Goal: Task Accomplishment & Management: Manage account settings

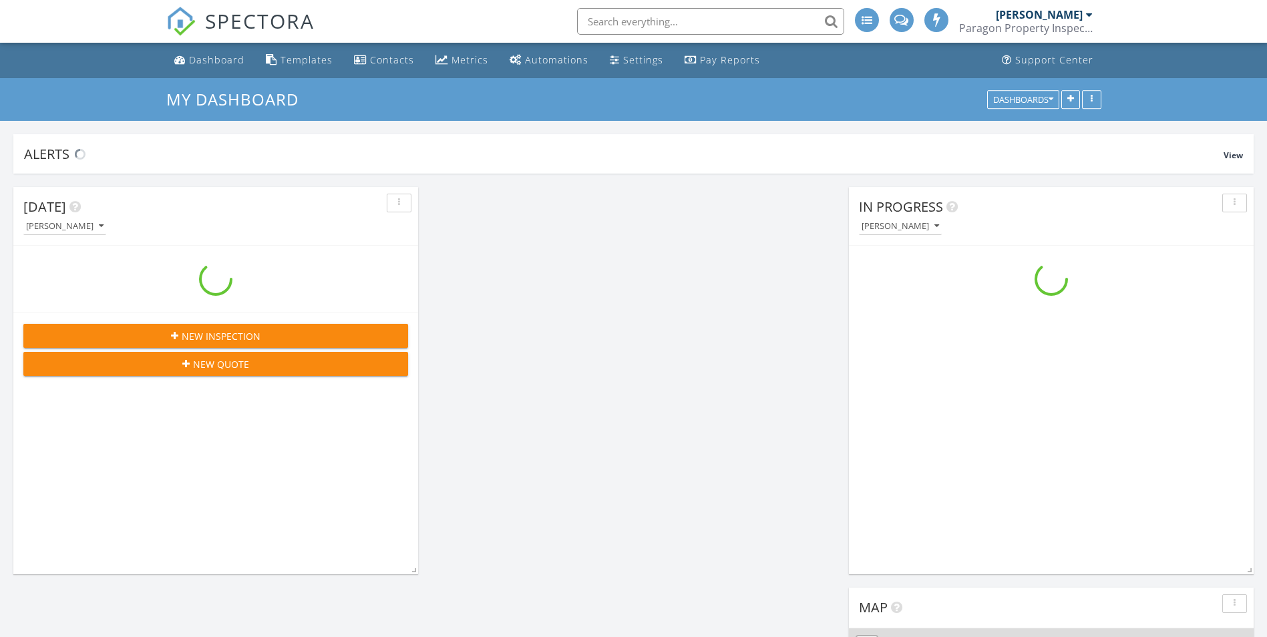
scroll to position [2171, 1287]
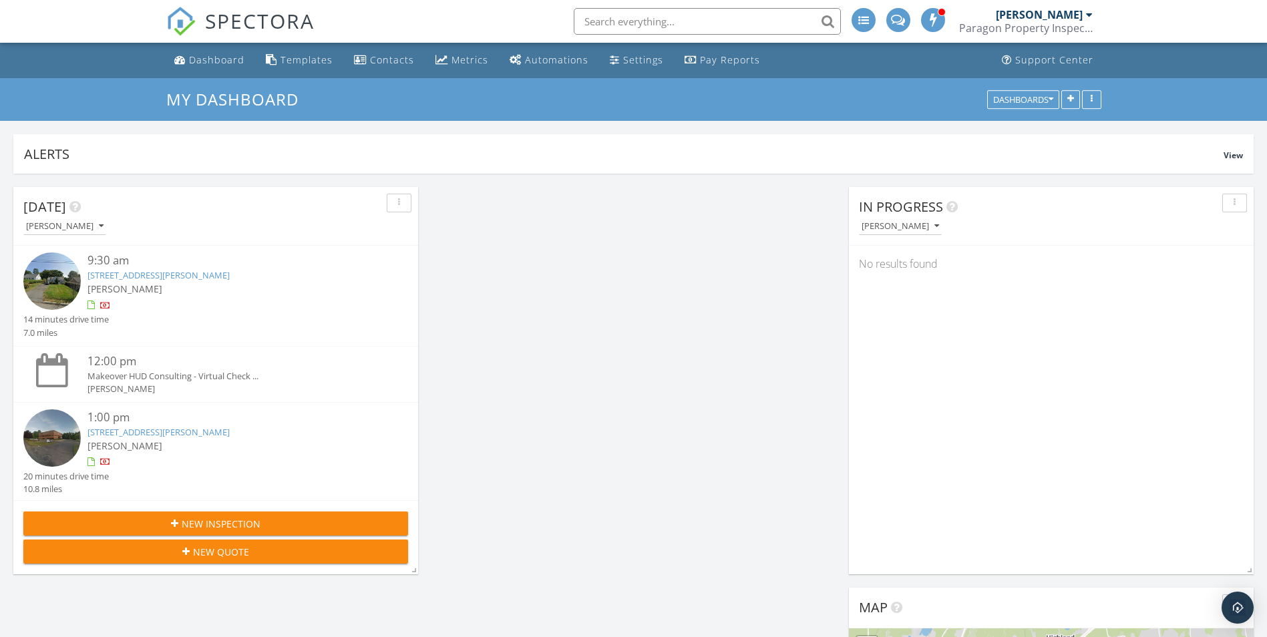
click at [128, 278] on link "86 Barbara Rd, Middletown, CT 06457" at bounding box center [158, 275] width 142 height 12
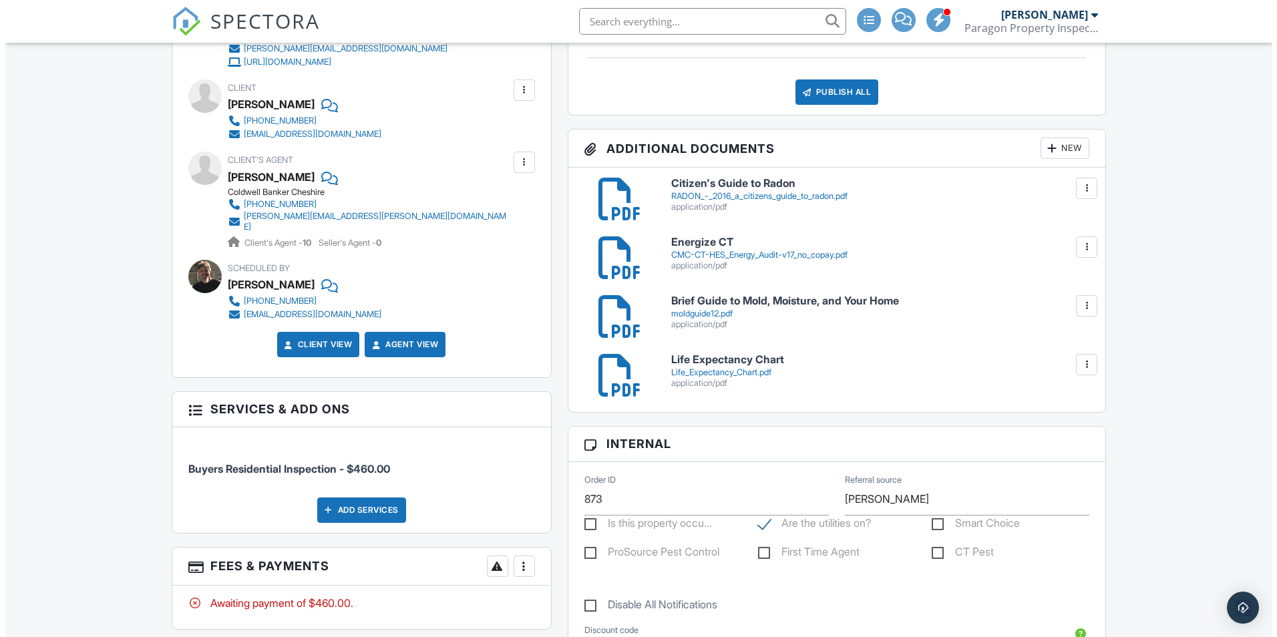
scroll to position [467, 0]
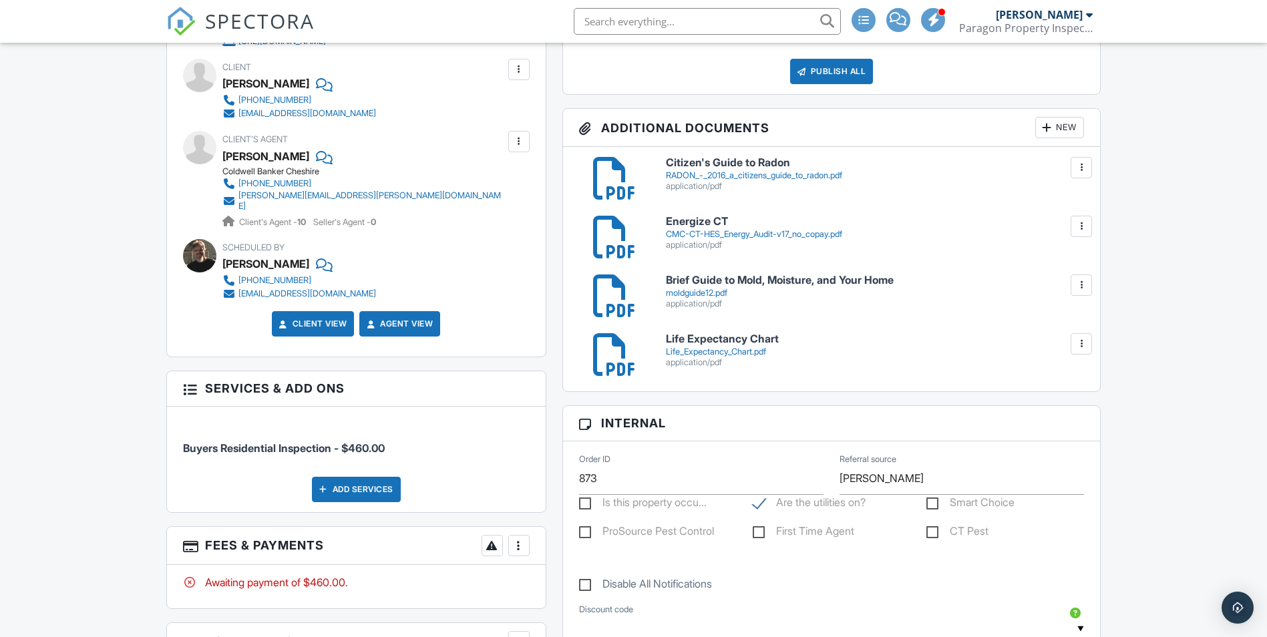
click at [523, 539] on div at bounding box center [518, 545] width 13 height 13
click at [573, 454] on li "Edit Fees & Payments" at bounding box center [586, 456] width 140 height 33
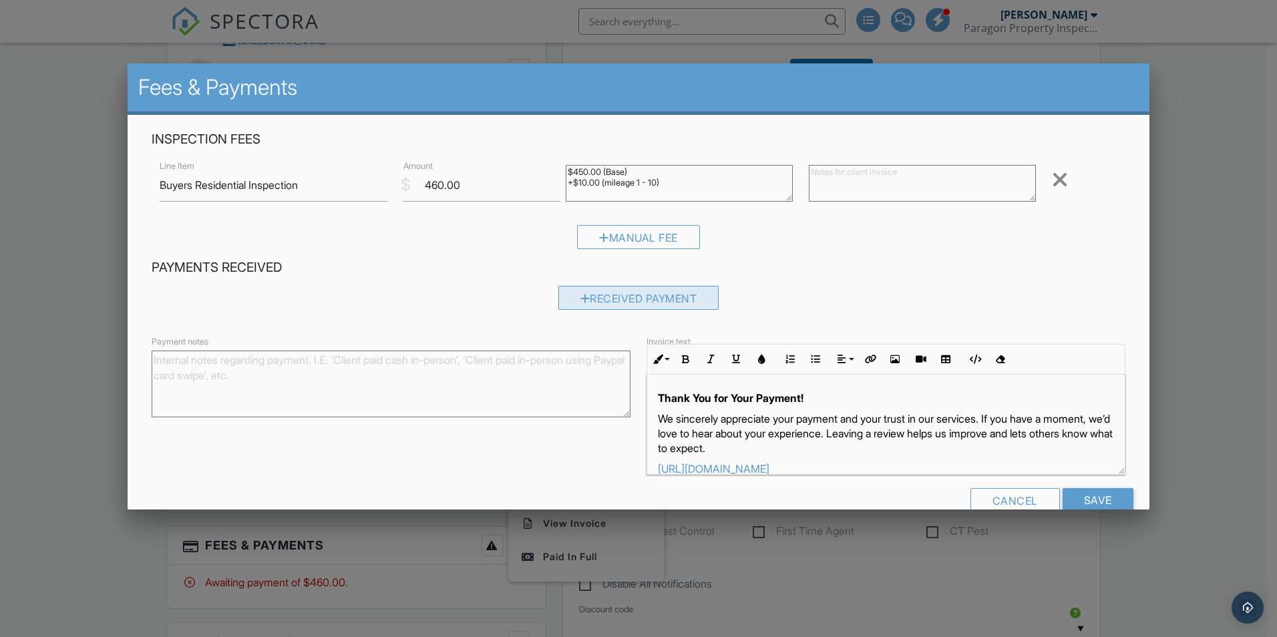
click at [621, 290] on div "Received Payment" at bounding box center [638, 298] width 161 height 24
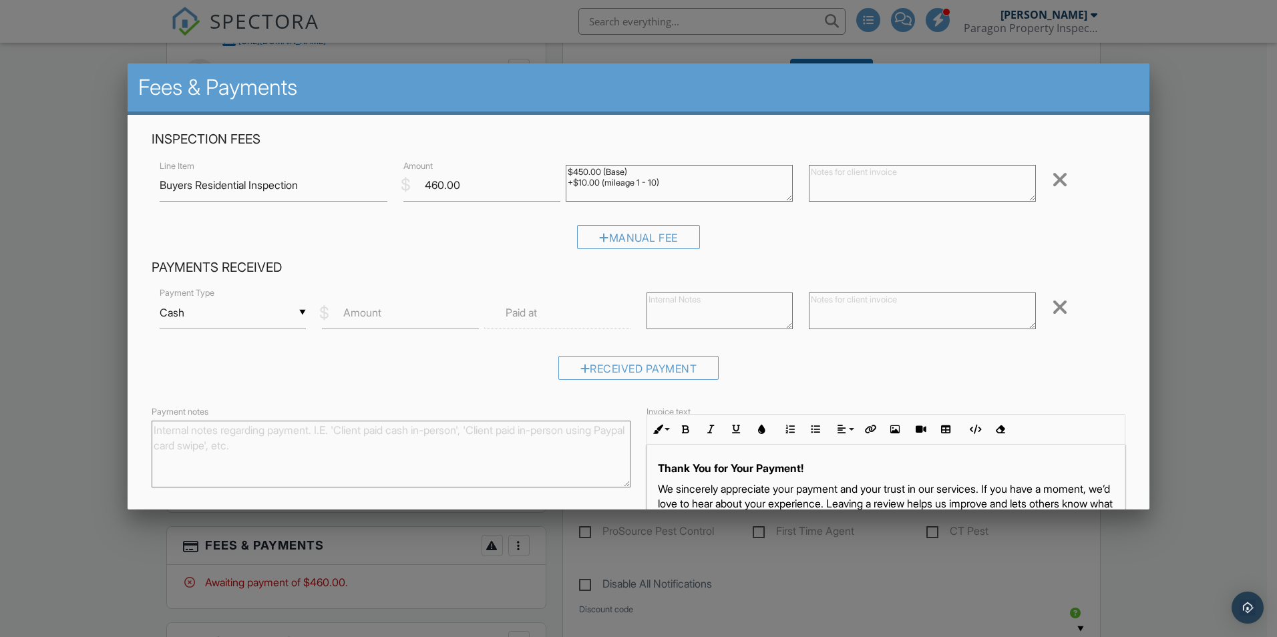
click at [254, 313] on div "▼ Cash Cash Check On-Site Card Other Cash Check On-Site Card Other" at bounding box center [233, 312] width 146 height 33
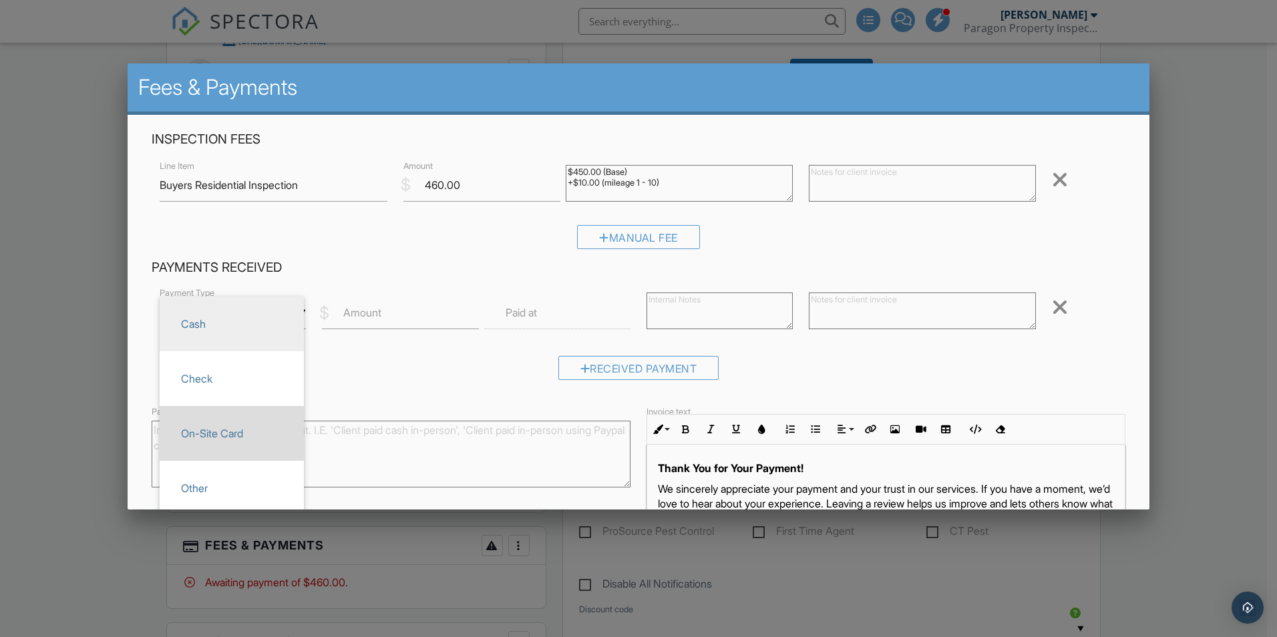
drag, startPoint x: 237, startPoint y: 429, endPoint x: 243, endPoint y: 425, distance: 7.6
click at [240, 427] on span "On-Site Card" at bounding box center [231, 433] width 123 height 33
type input "On-Site Card"
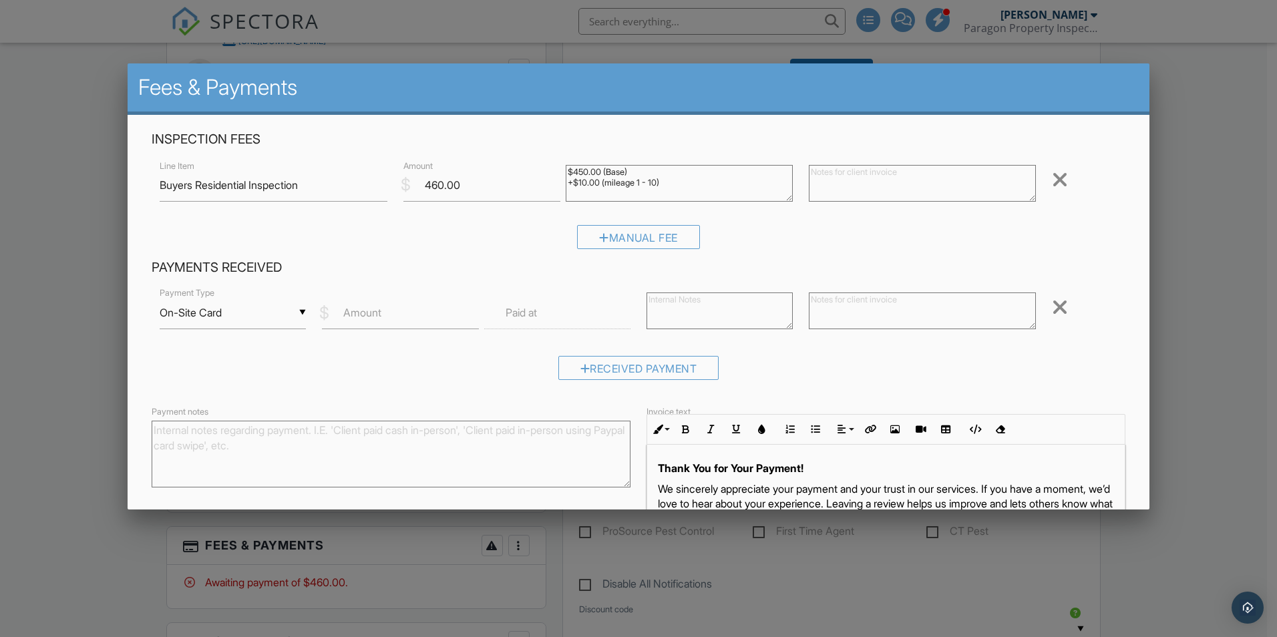
drag, startPoint x: 243, startPoint y: 425, endPoint x: 377, endPoint y: 317, distance: 172.4
click at [377, 317] on label "Amount" at bounding box center [362, 312] width 38 height 15
click at [377, 317] on input "Amount" at bounding box center [400, 312] width 157 height 33
type input "460.00"
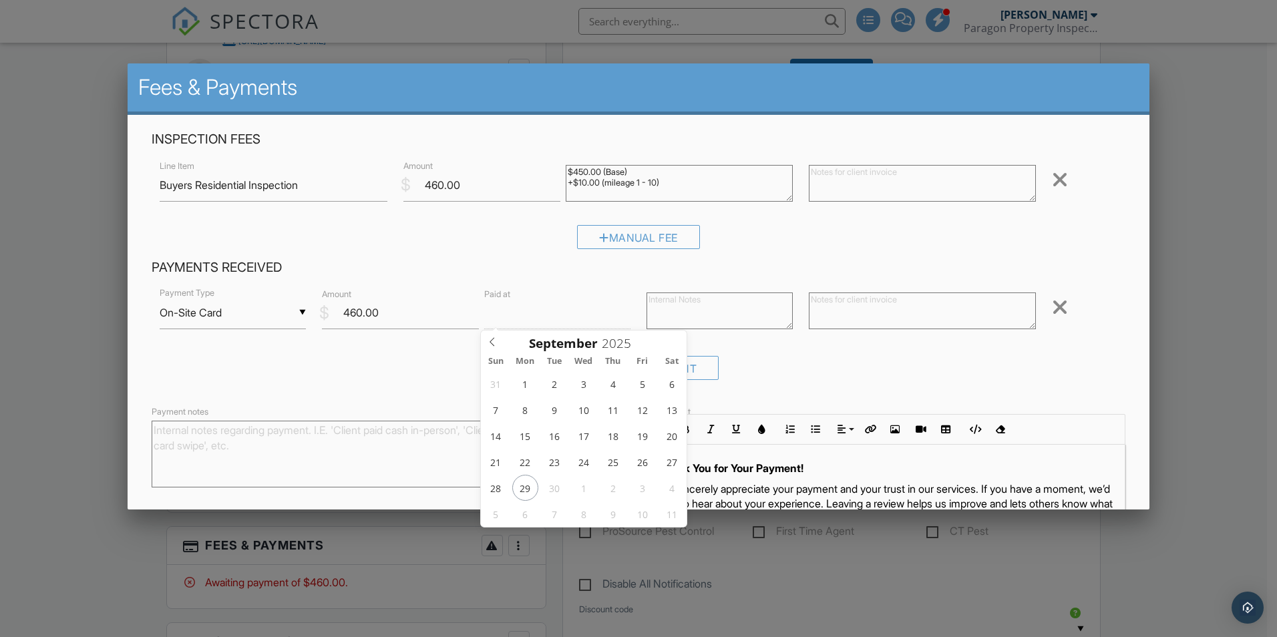
click at [563, 309] on input "text" at bounding box center [557, 312] width 146 height 33
type input "09/28/2025 12:00 PM"
type input "01"
type input "09/28/2025 1:00 PM"
click at [556, 534] on span at bounding box center [558, 534] width 9 height 13
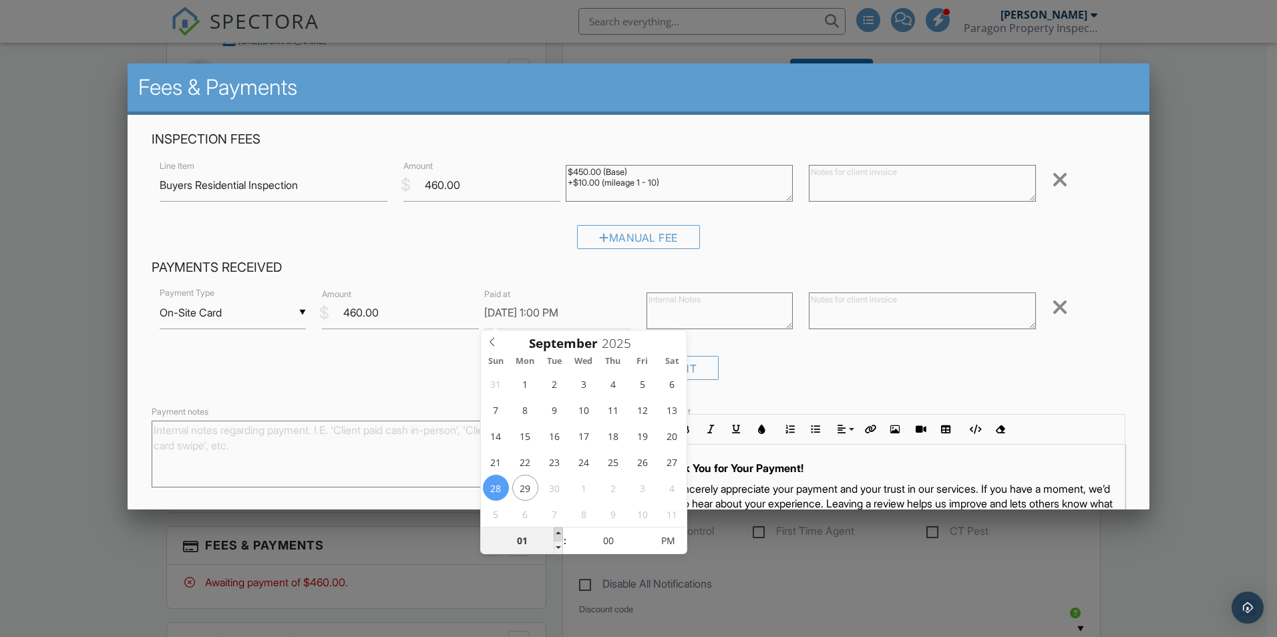
type input "02"
type input "09/28/2025 2:00 PM"
click at [556, 534] on span at bounding box center [558, 534] width 9 height 13
type input "03"
type input "09/28/2025 3:00 PM"
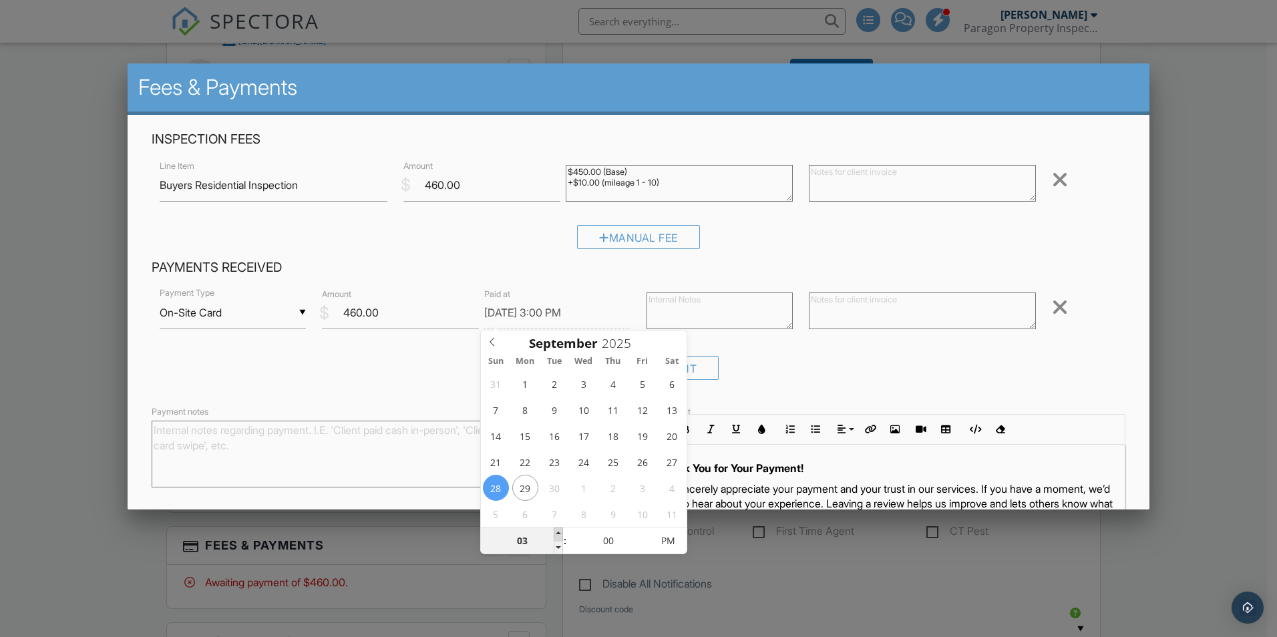
click at [556, 534] on span at bounding box center [558, 534] width 9 height 13
type input "04"
type input "09/28/2025 4:00 PM"
click at [556, 534] on span at bounding box center [558, 534] width 9 height 13
click at [612, 544] on input "00" at bounding box center [608, 541] width 82 height 27
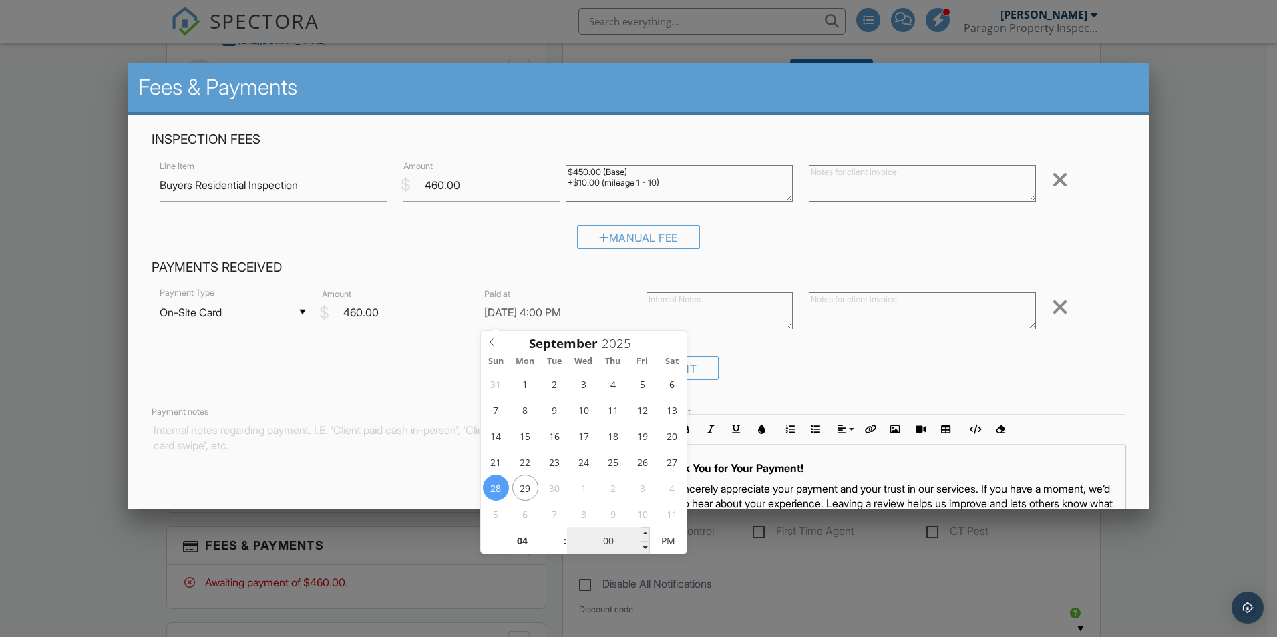
type input "01"
type input "09/28/2025 4:01 PM"
type input "10"
type input "[DATE] 4:10 PM"
type input "10"
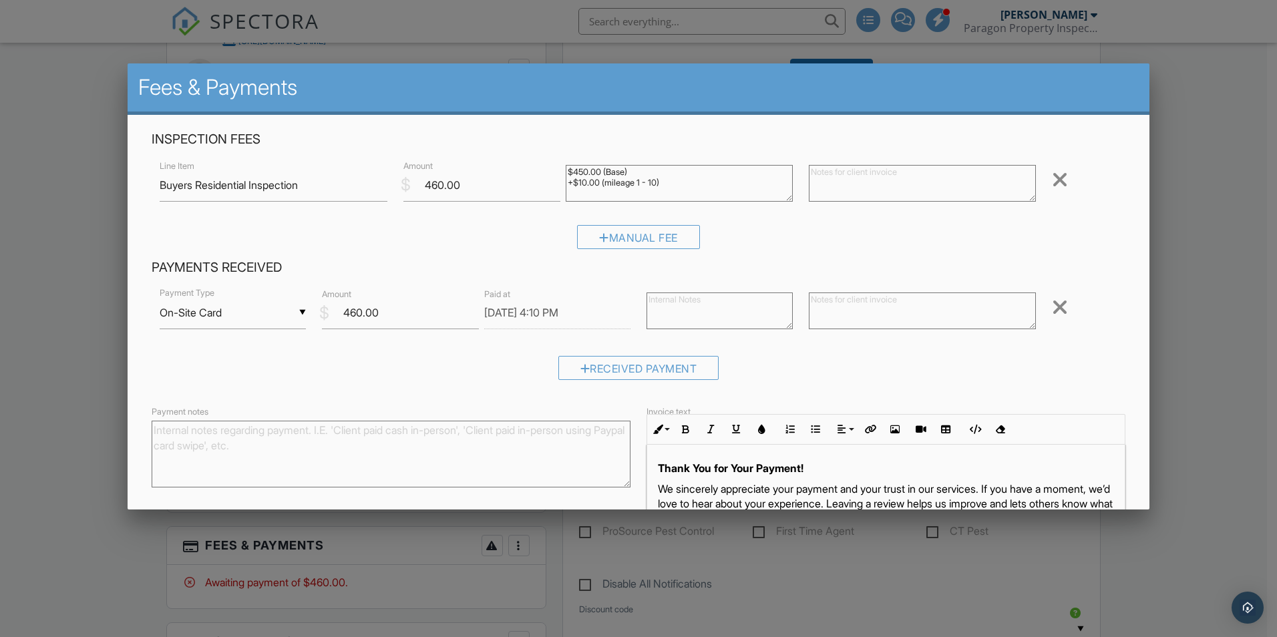
click at [658, 301] on textarea at bounding box center [719, 310] width 146 height 37
paste textarea "Payment received ($460.00 USD) Transaction ID: 81230398710"
type textarea "Payment received ($460.00 USD) Transaction ID: 81230398710"
click at [830, 310] on textarea at bounding box center [922, 310] width 227 height 37
paste textarea "Payment received ($460.00 USD) Transaction ID: 81230398710"
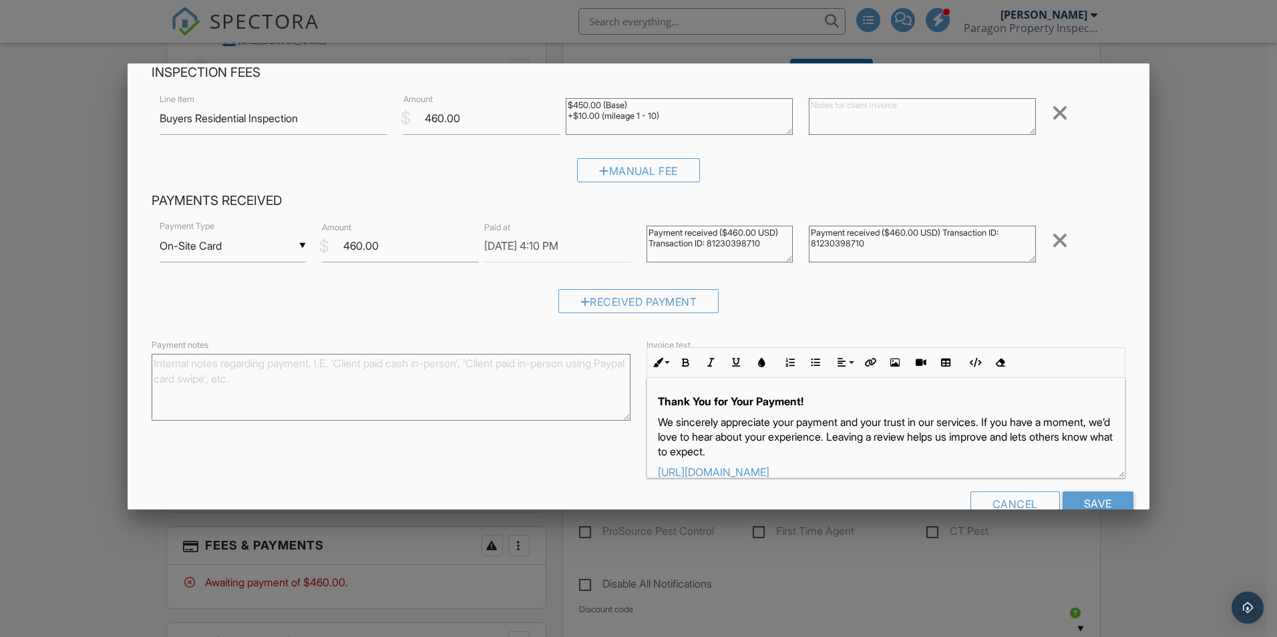
scroll to position [99, 0]
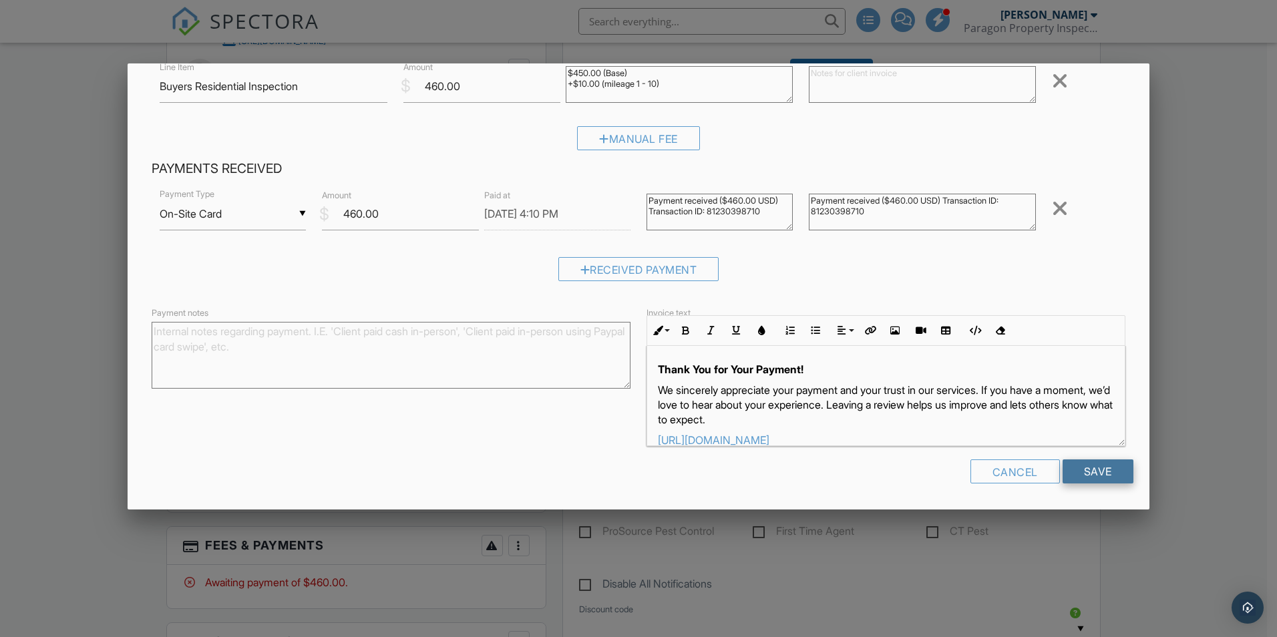
type textarea "Payment received ($460.00 USD) Transaction ID: 81230398710"
click at [1072, 469] on input "Save" at bounding box center [1097, 471] width 71 height 24
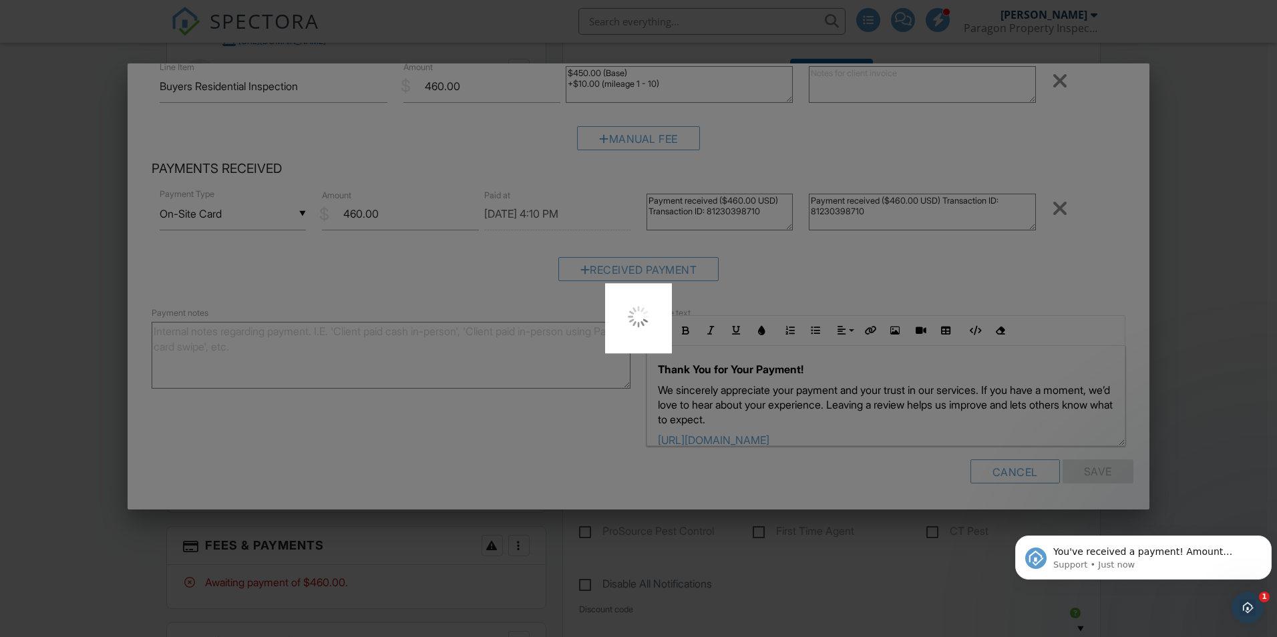
scroll to position [0, 0]
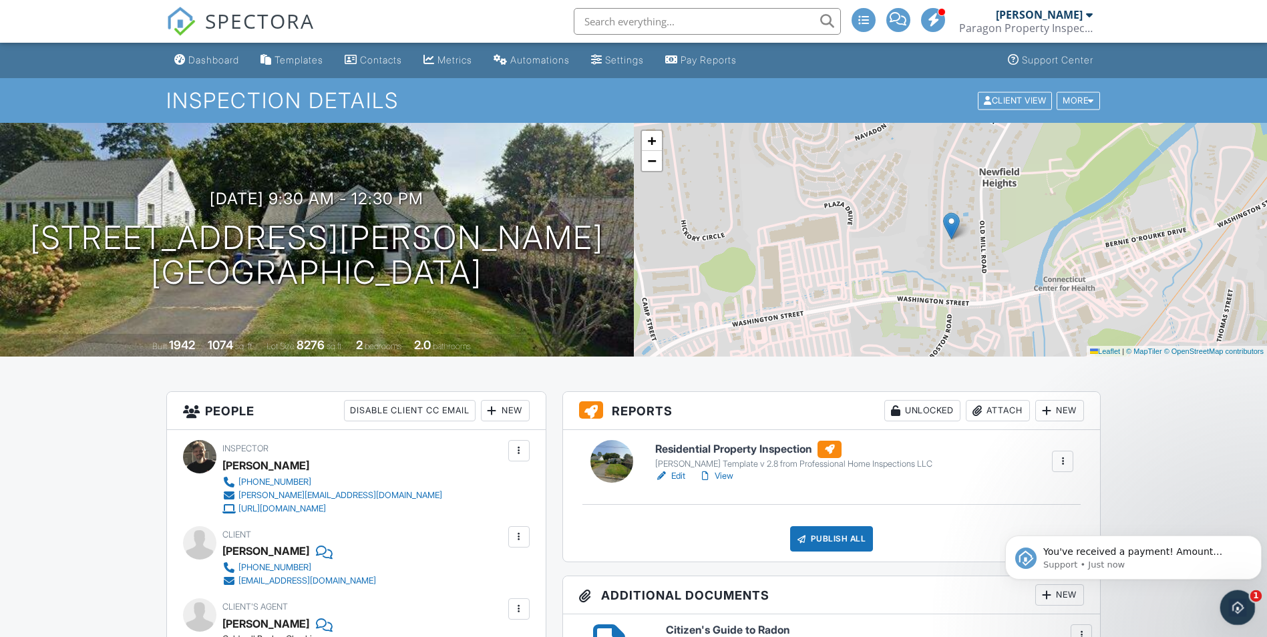
click at [1227, 604] on icon "Open Intercom Messenger" at bounding box center [1236, 606] width 22 height 22
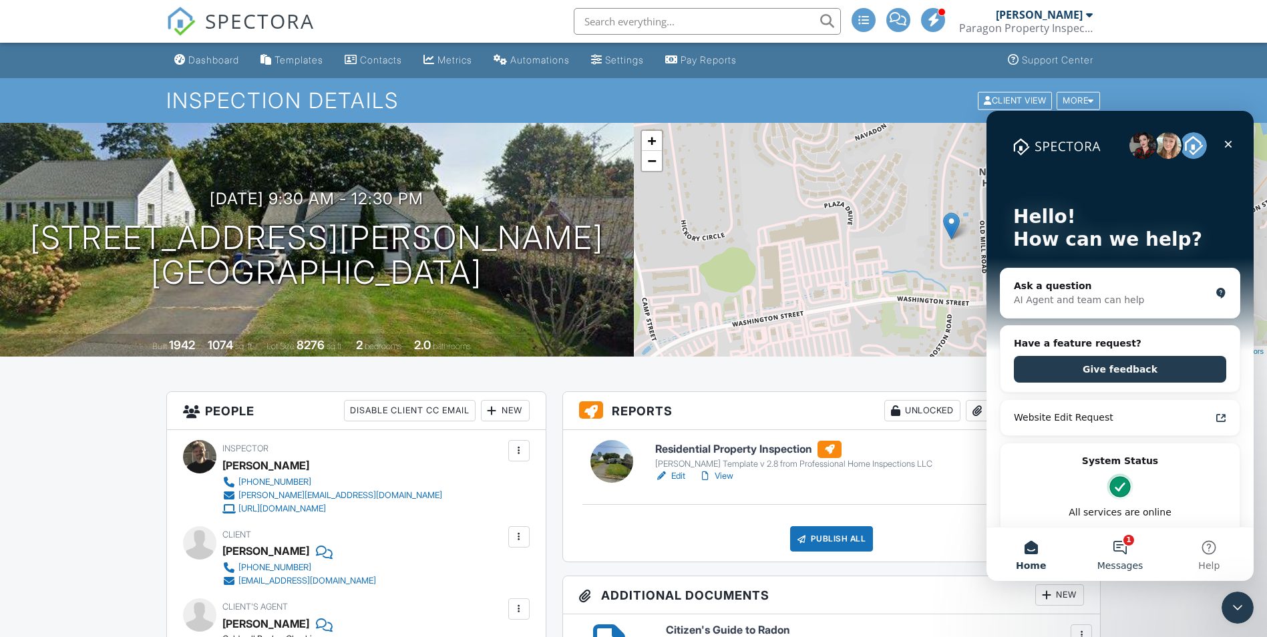
click at [1124, 563] on span "Messages" at bounding box center [1120, 565] width 46 height 9
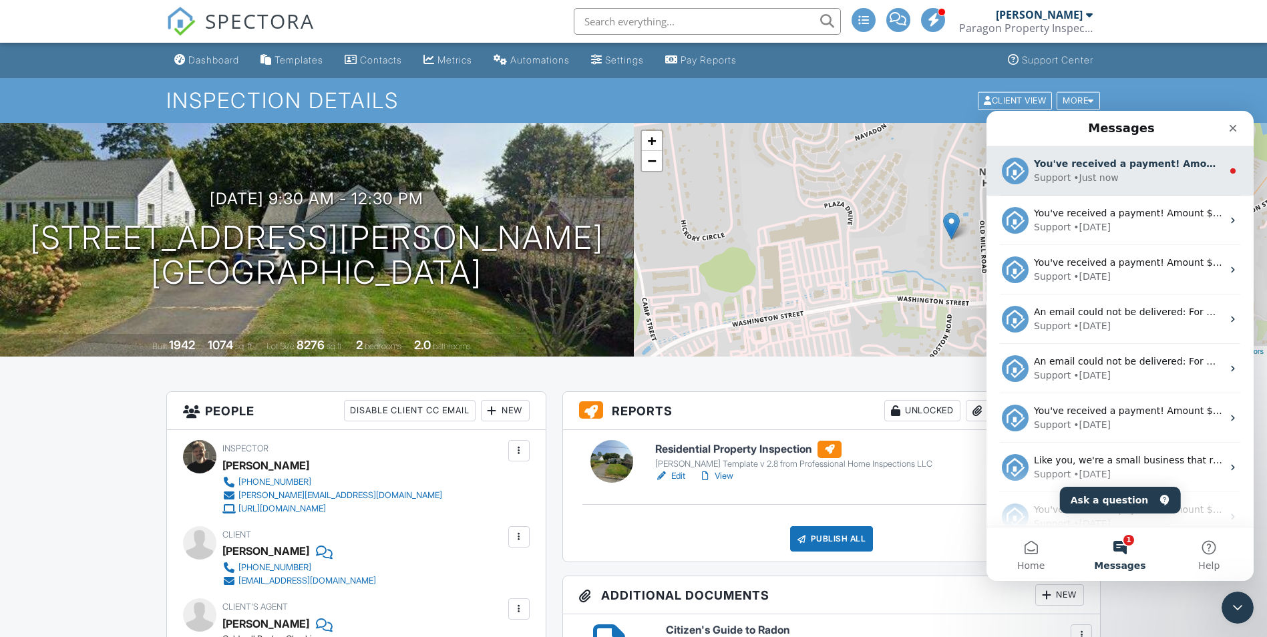
click at [1096, 188] on div "You've received a payment! Amount $460.00 Fee $0.00 Net $460.00 Transaction # I…" at bounding box center [1119, 170] width 267 height 49
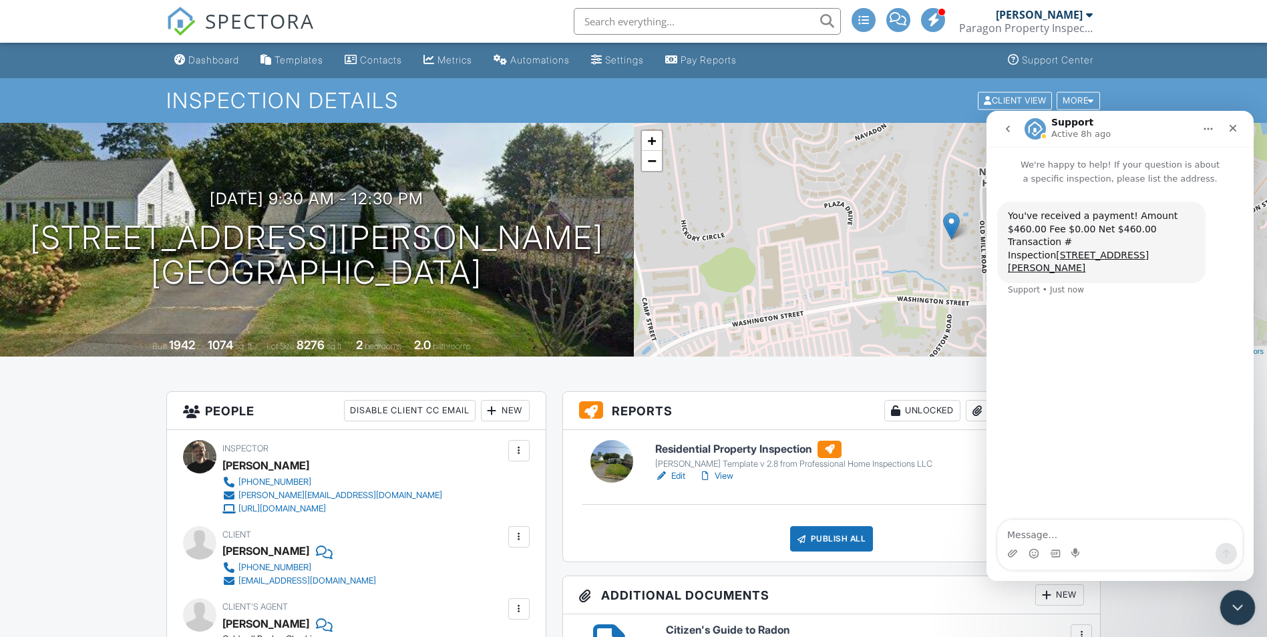
click at [1237, 606] on icon "Close Intercom Messenger" at bounding box center [1235, 605] width 9 height 5
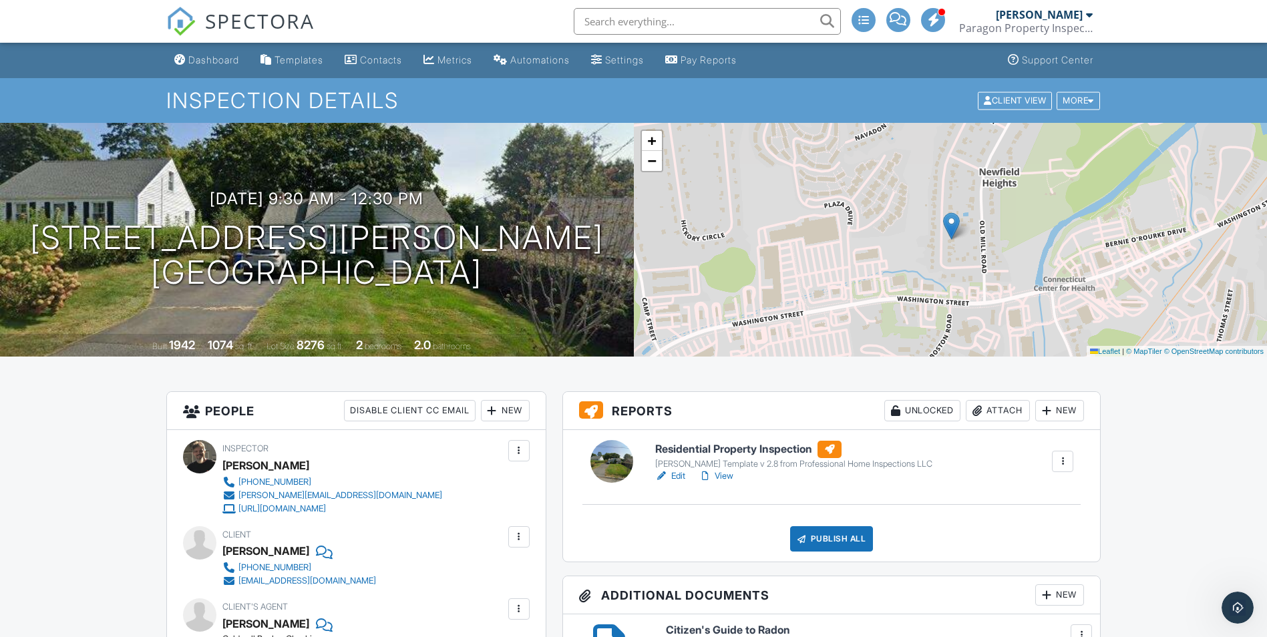
click at [729, 449] on h6 "Residential Property Inspection" at bounding box center [793, 449] width 277 height 17
